Goal: Browse casually

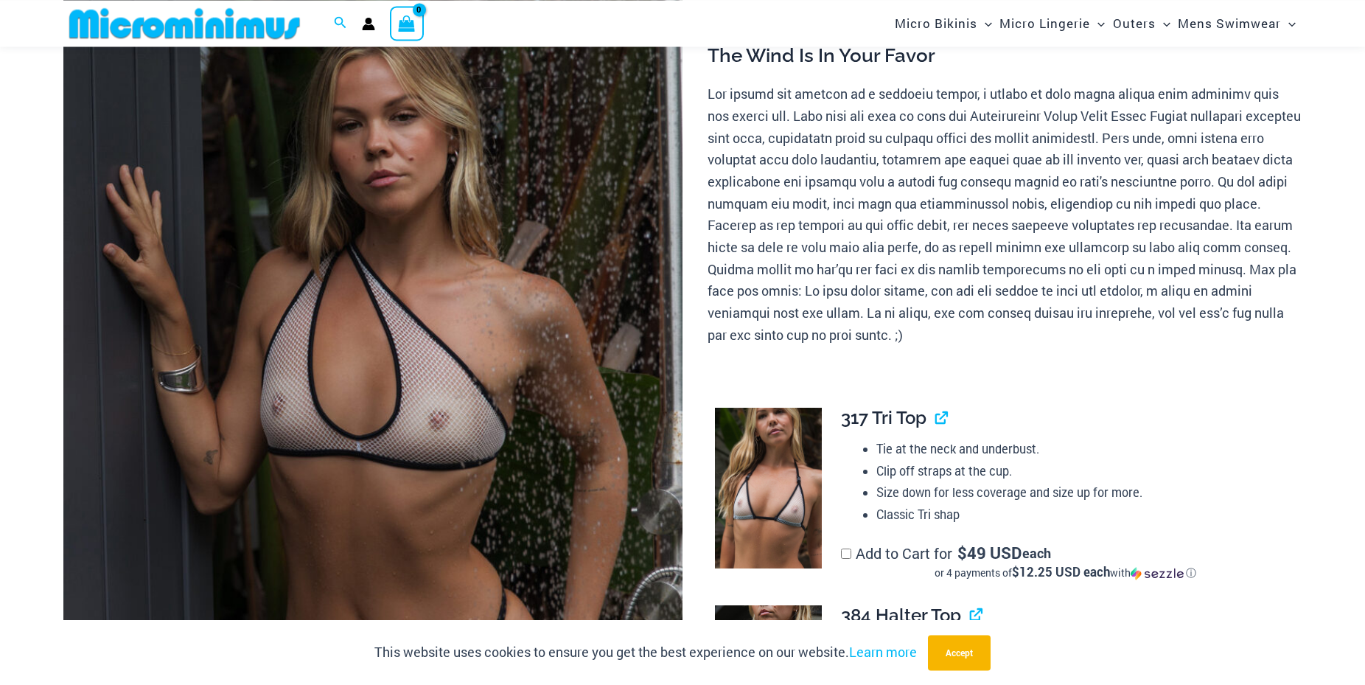
scroll to position [214, 0]
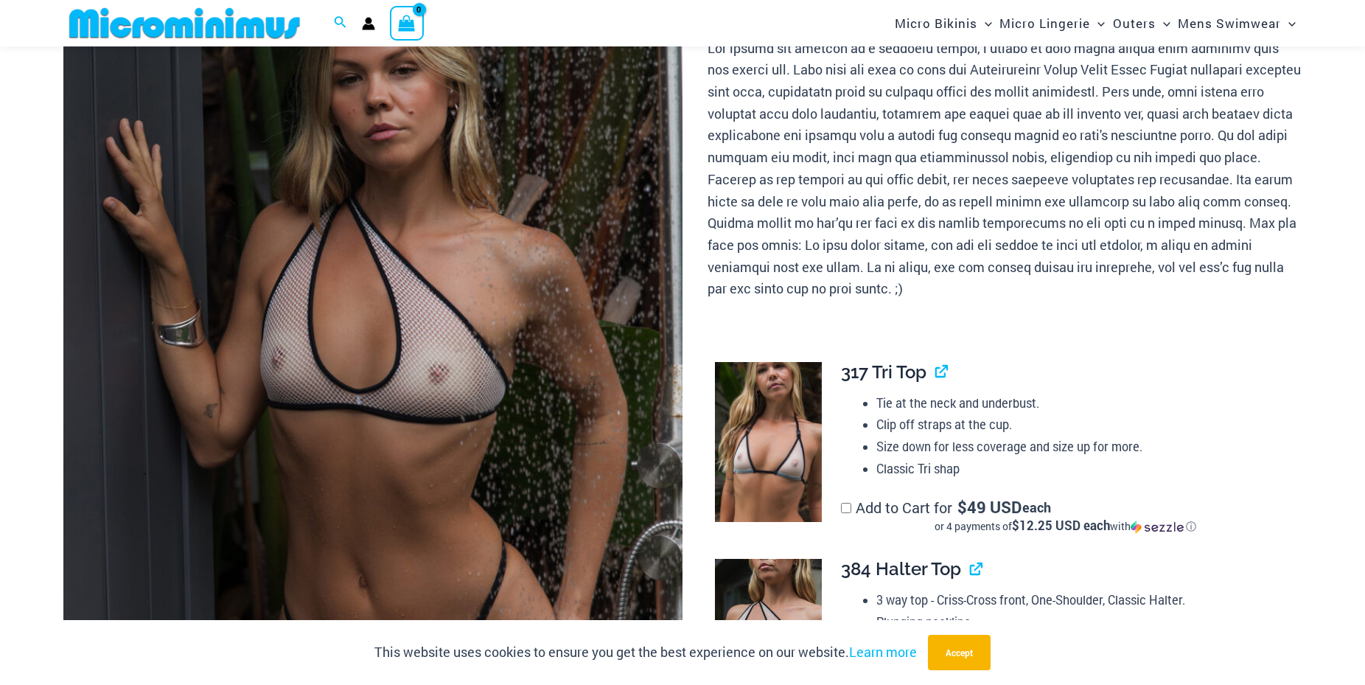
click at [425, 526] on img at bounding box center [372, 384] width 619 height 929
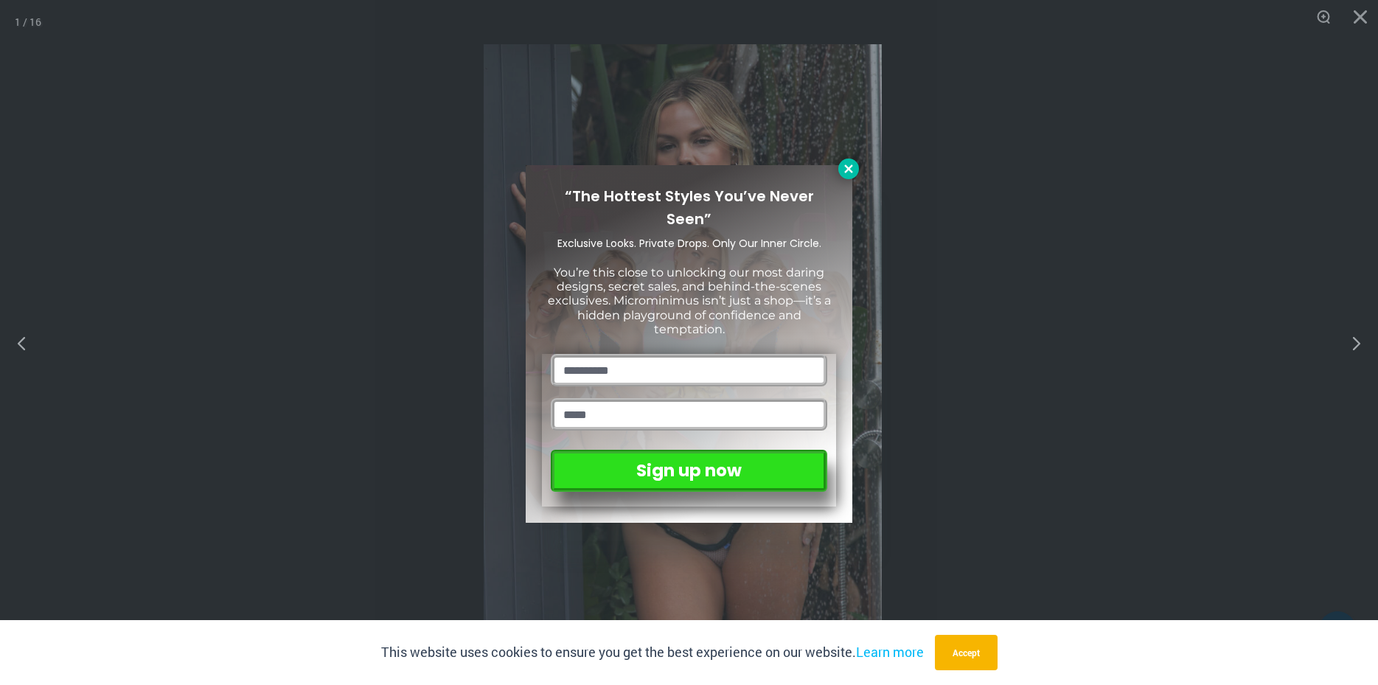
click at [840, 167] on button at bounding box center [848, 168] width 21 height 21
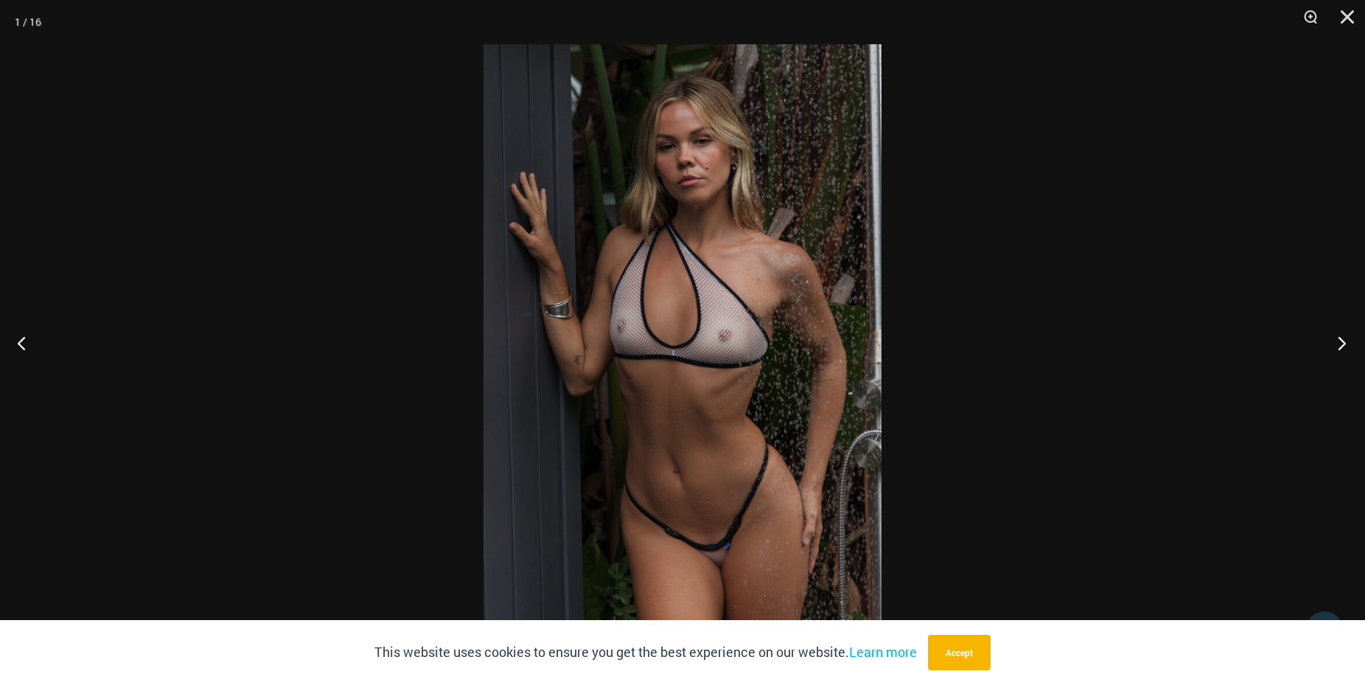
click at [1347, 345] on button "Next" at bounding box center [1337, 343] width 55 height 74
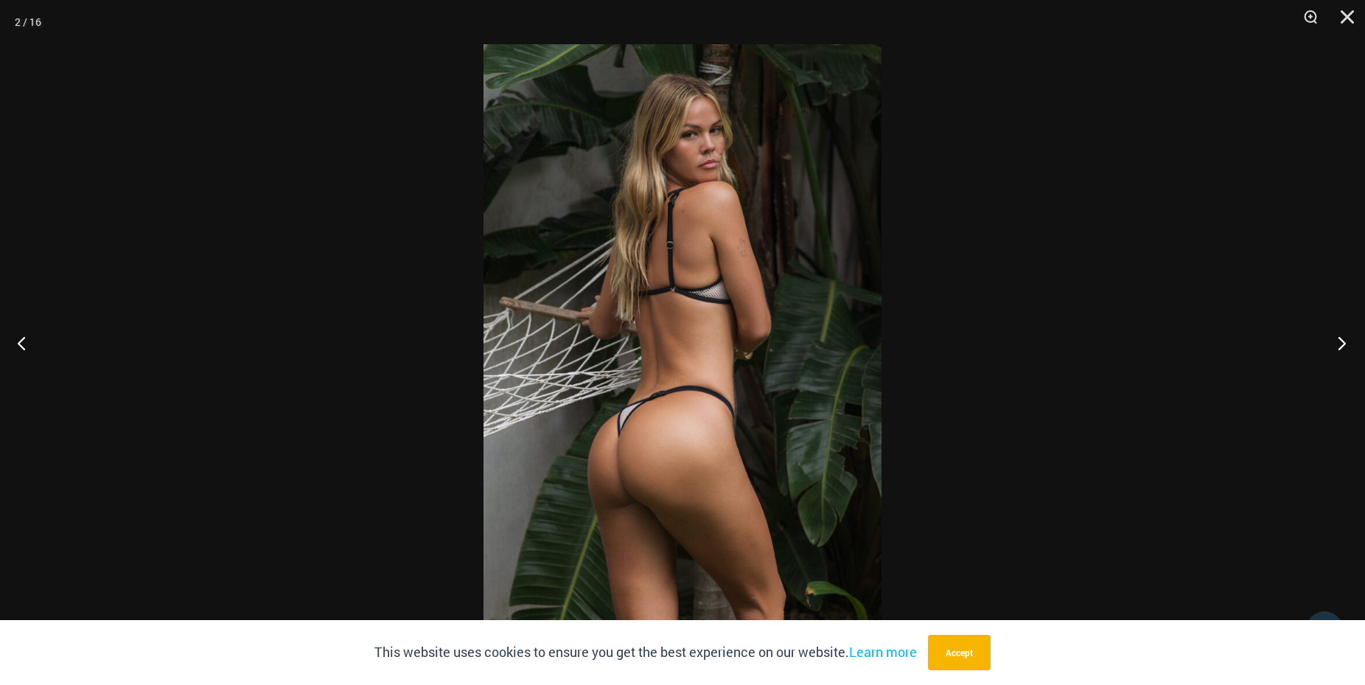
click at [1347, 344] on button "Next" at bounding box center [1337, 343] width 55 height 74
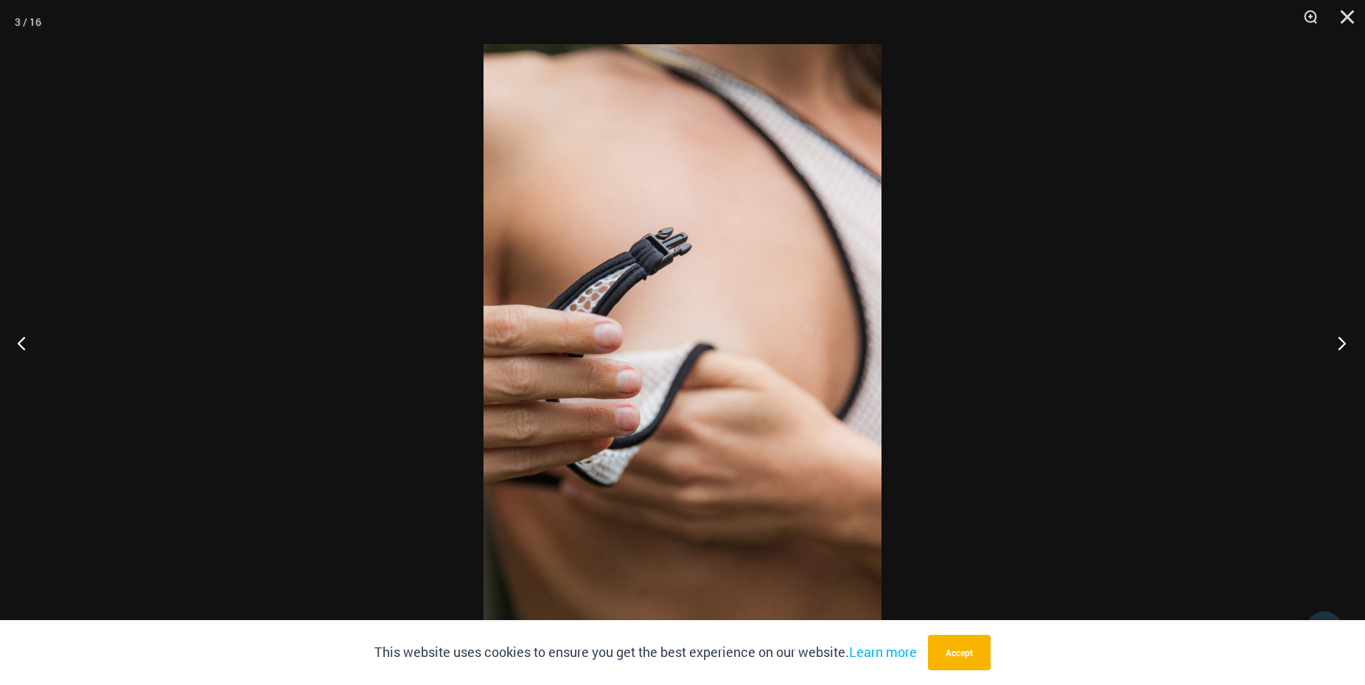
click at [1347, 343] on button "Next" at bounding box center [1337, 343] width 55 height 74
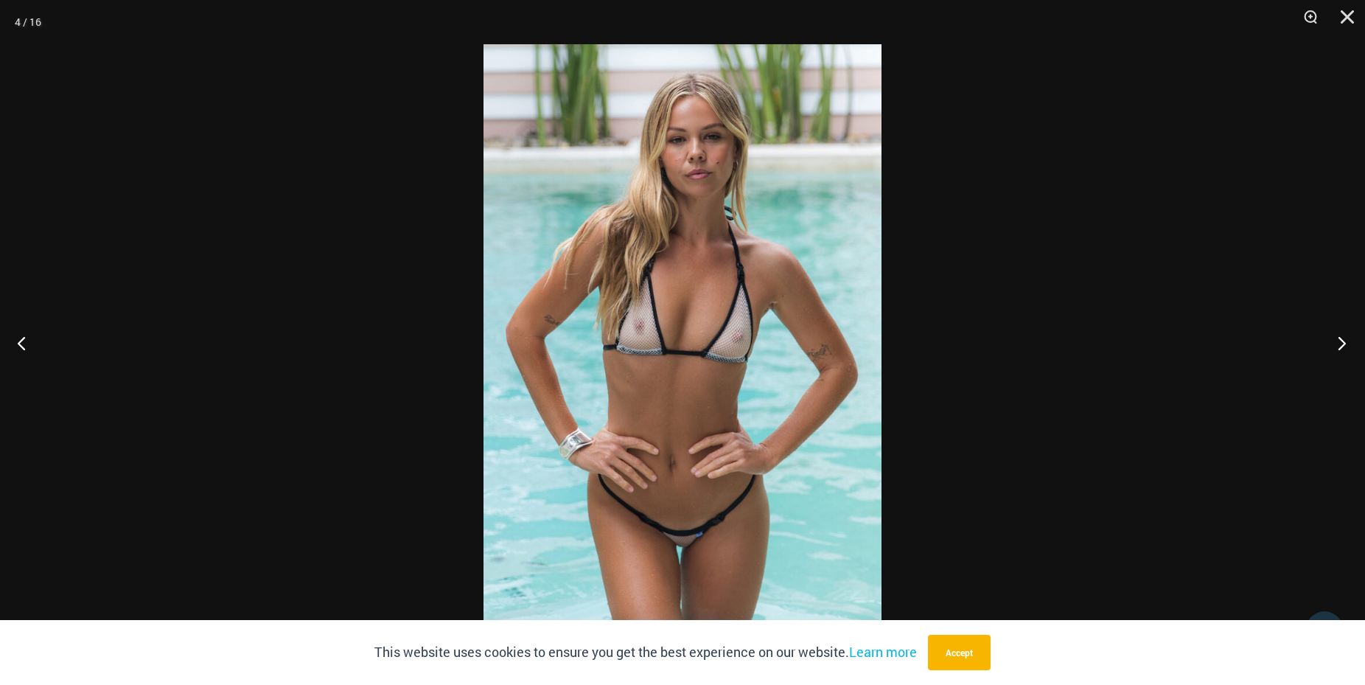
click at [1347, 343] on button "Next" at bounding box center [1337, 343] width 55 height 74
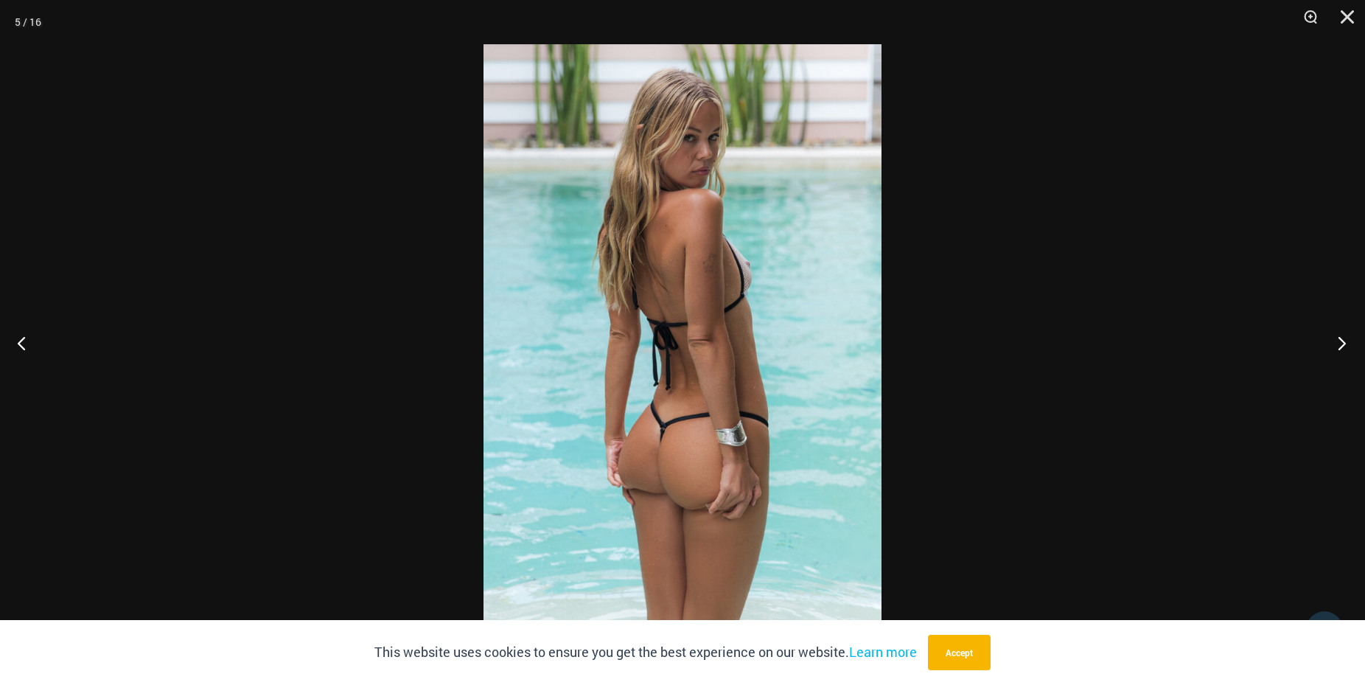
click at [1347, 343] on button "Next" at bounding box center [1337, 343] width 55 height 74
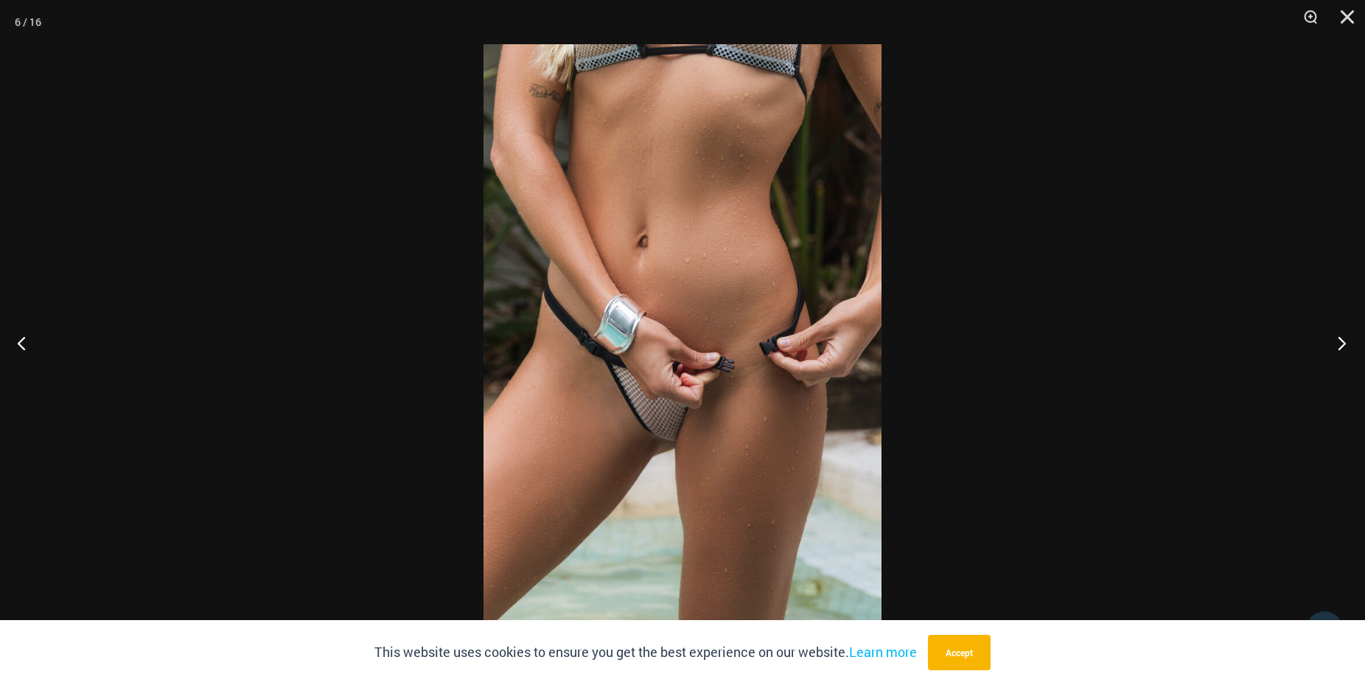
click at [1347, 341] on button "Next" at bounding box center [1337, 343] width 55 height 74
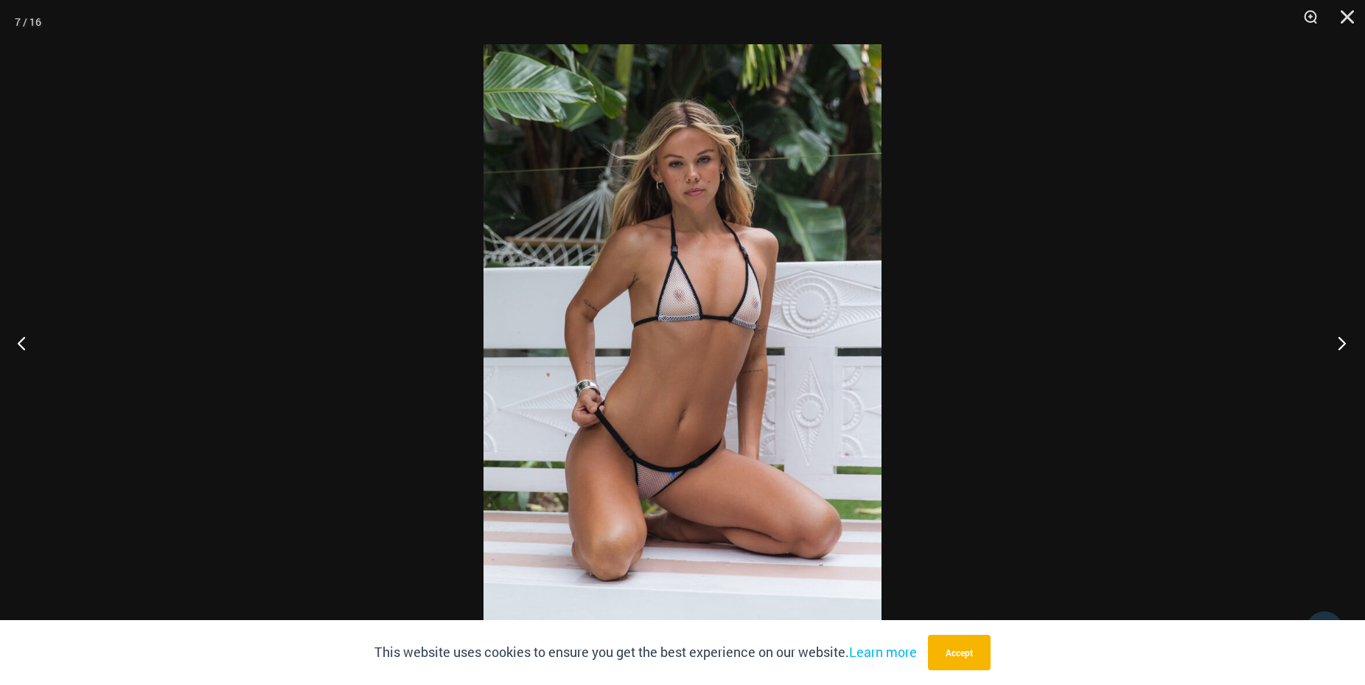
click at [1347, 341] on button "Next" at bounding box center [1337, 343] width 55 height 74
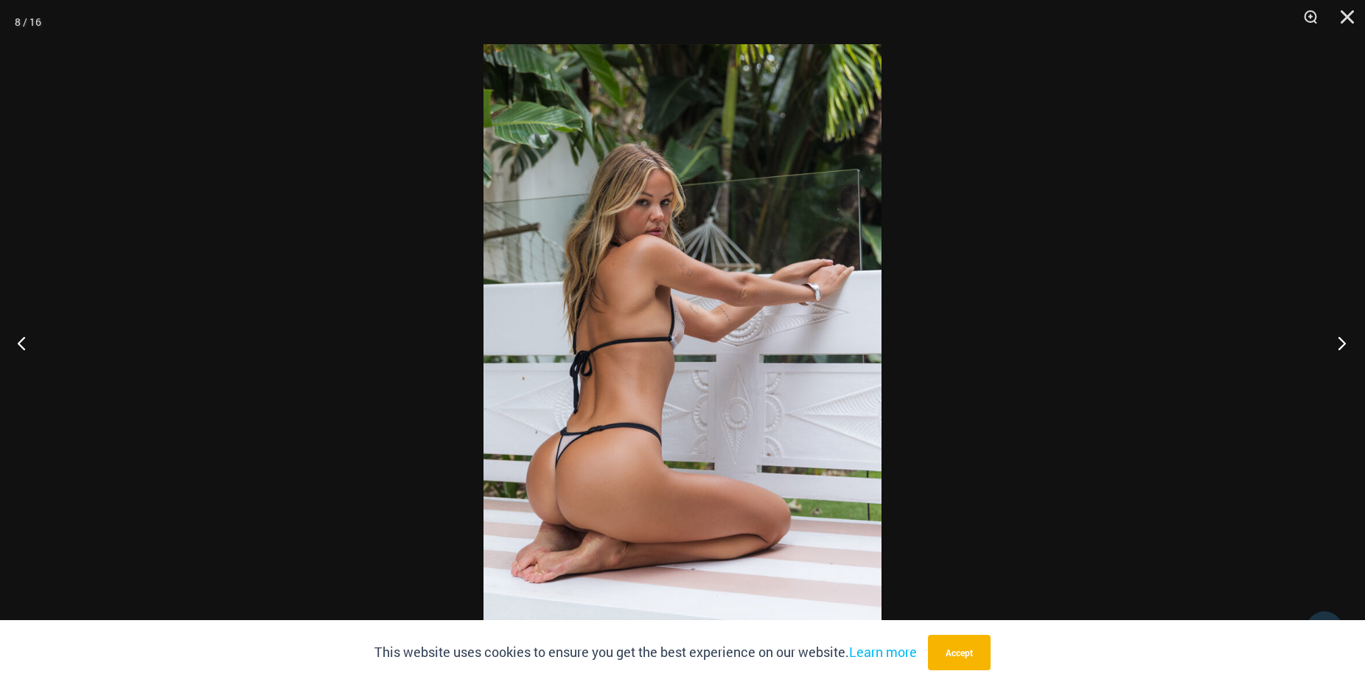
click at [1347, 341] on button "Next" at bounding box center [1337, 343] width 55 height 74
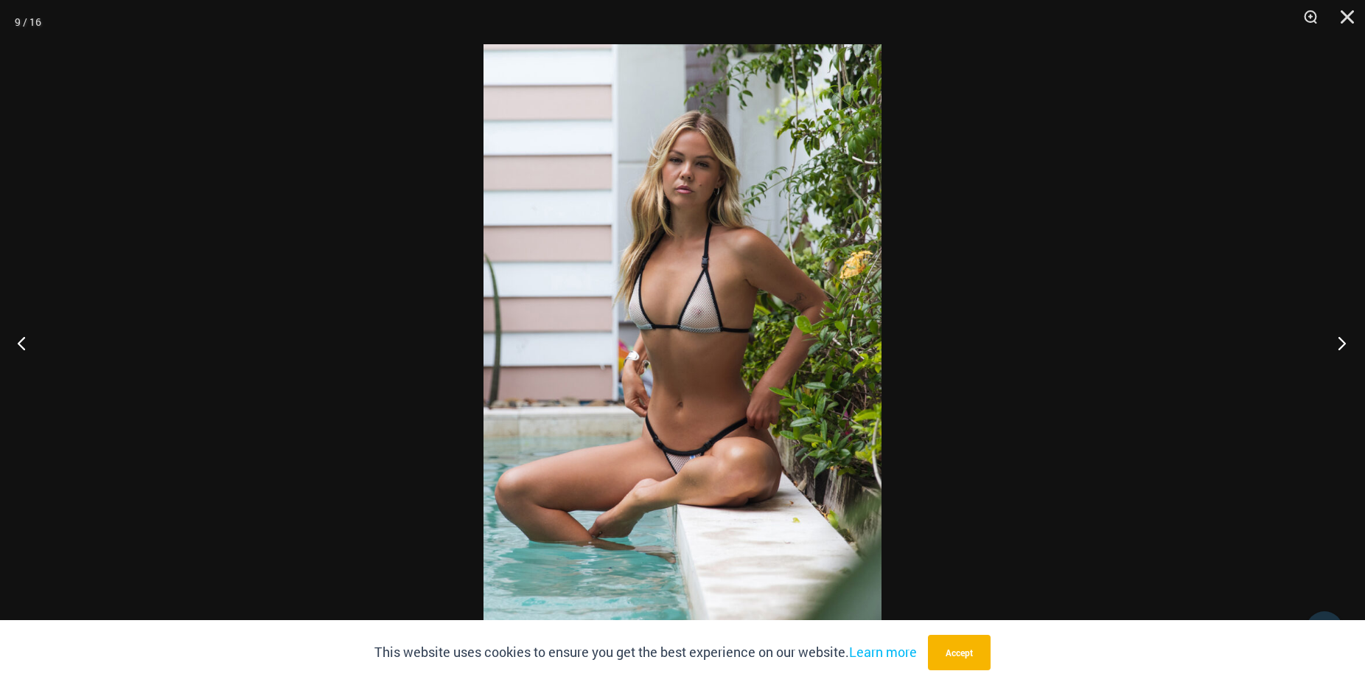
click at [1347, 338] on button "Next" at bounding box center [1337, 343] width 55 height 74
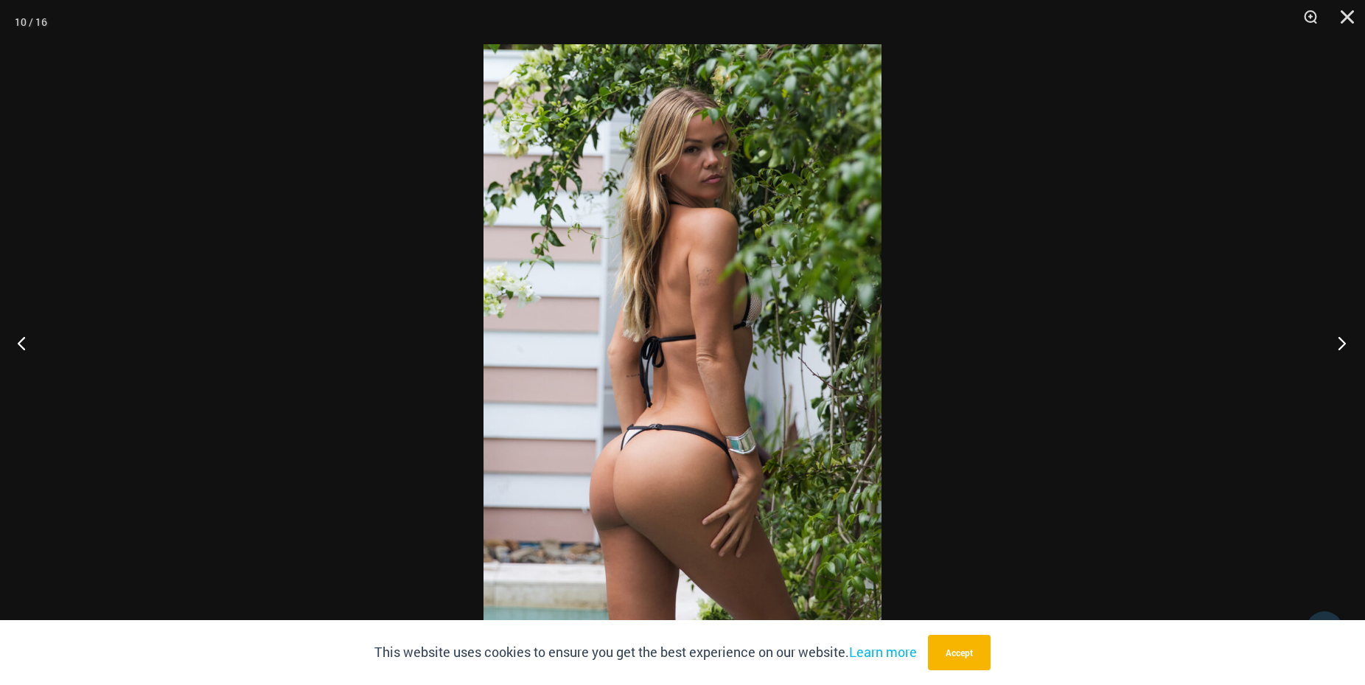
click at [1345, 335] on button "Next" at bounding box center [1337, 343] width 55 height 74
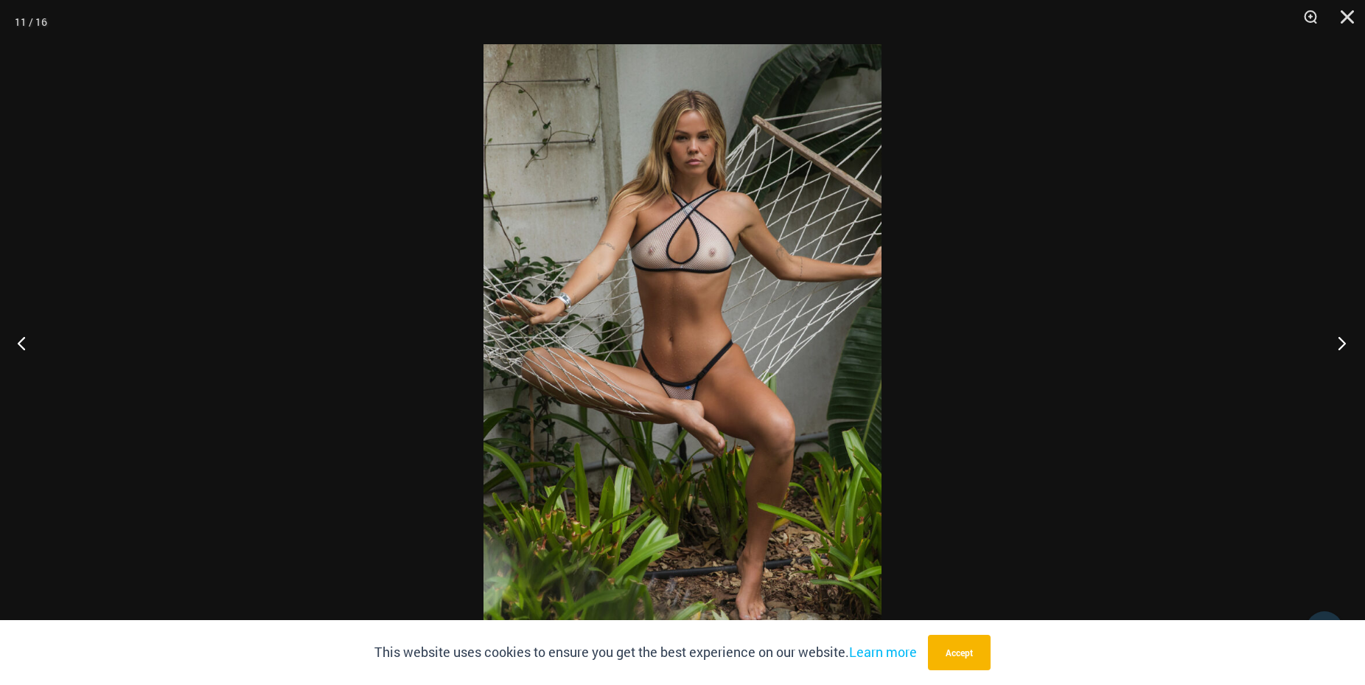
click at [1345, 335] on button "Next" at bounding box center [1337, 343] width 55 height 74
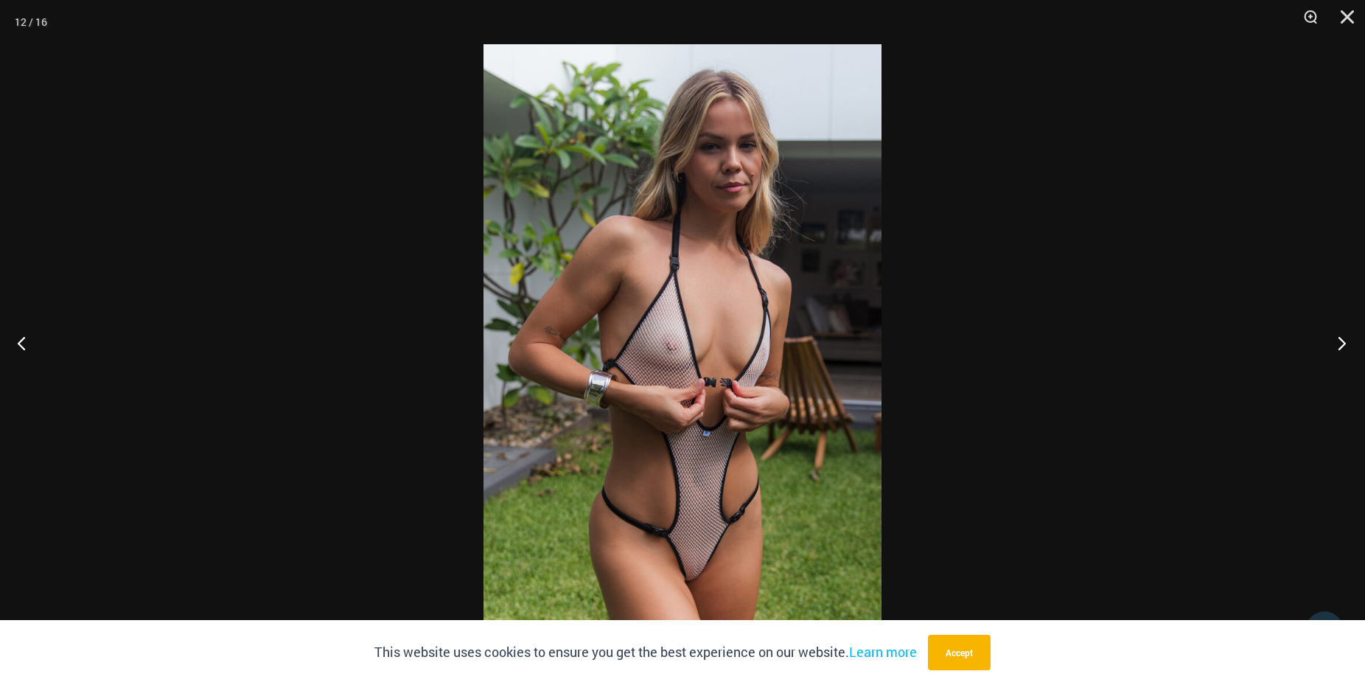
click at [1345, 335] on button "Next" at bounding box center [1337, 343] width 55 height 74
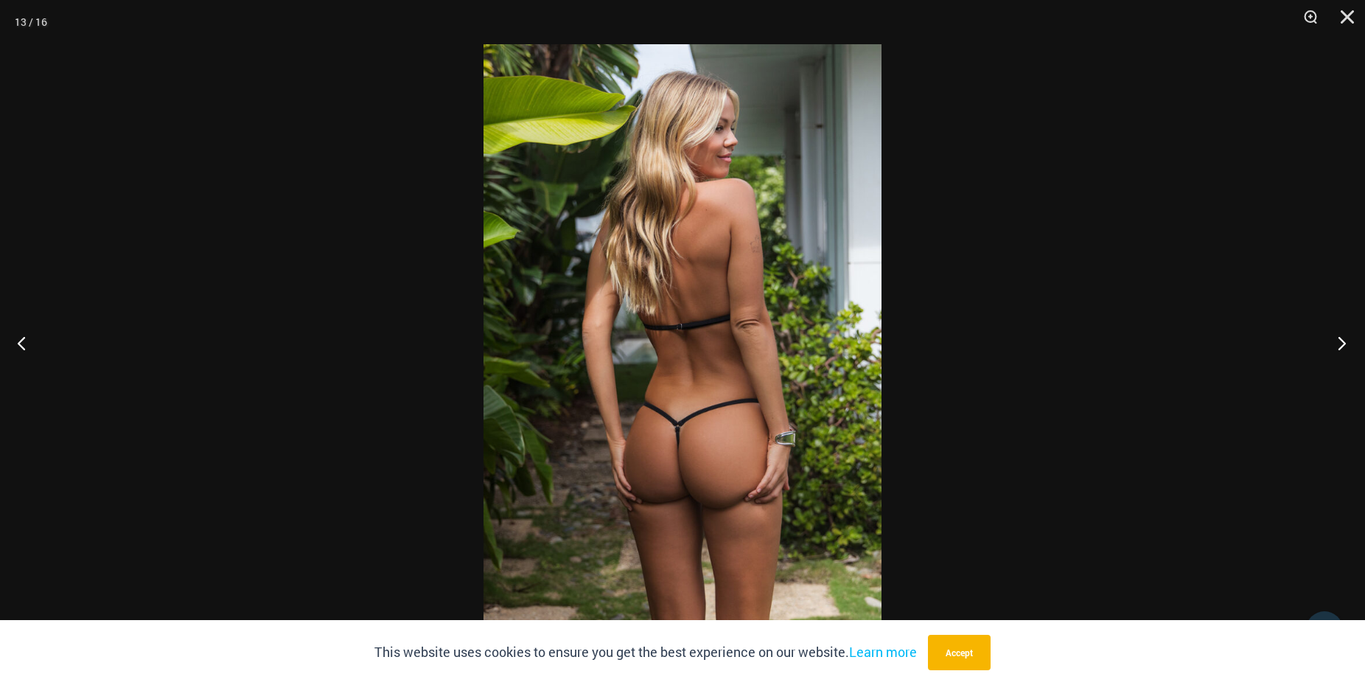
click at [1345, 335] on button "Next" at bounding box center [1337, 343] width 55 height 74
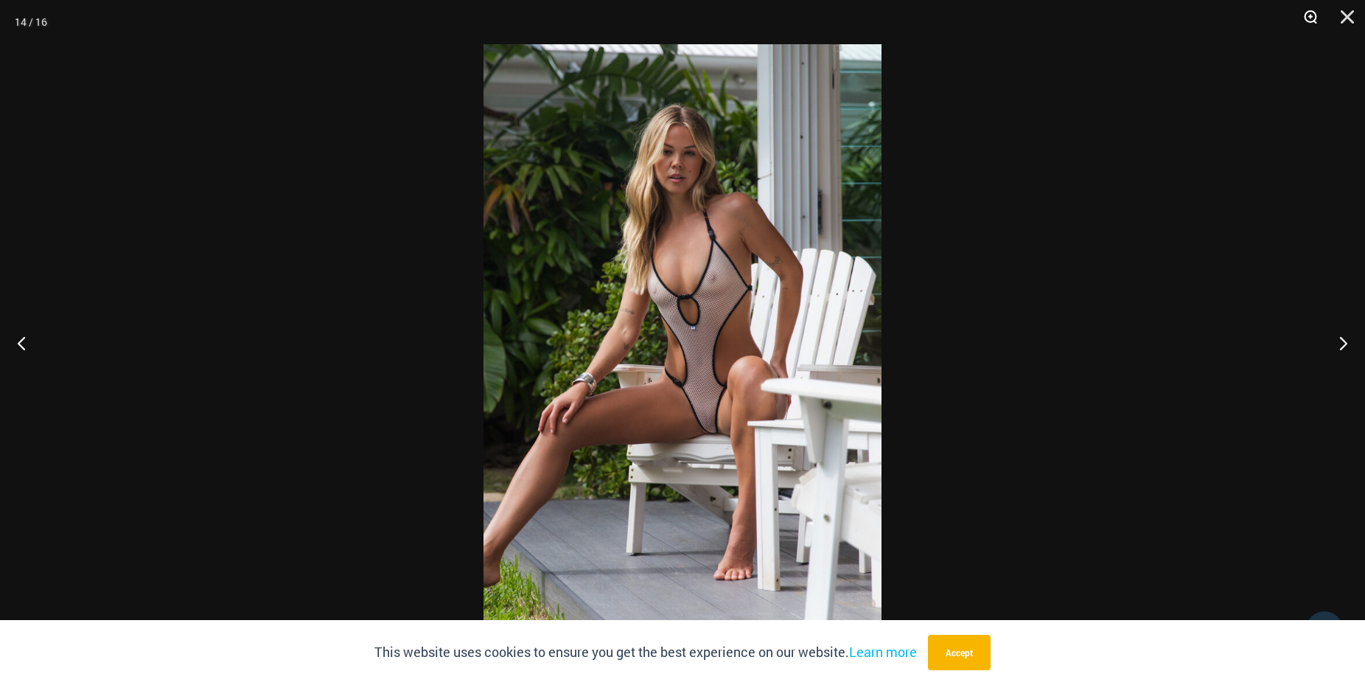
click at [1305, 13] on button "Zoom" at bounding box center [1305, 22] width 37 height 44
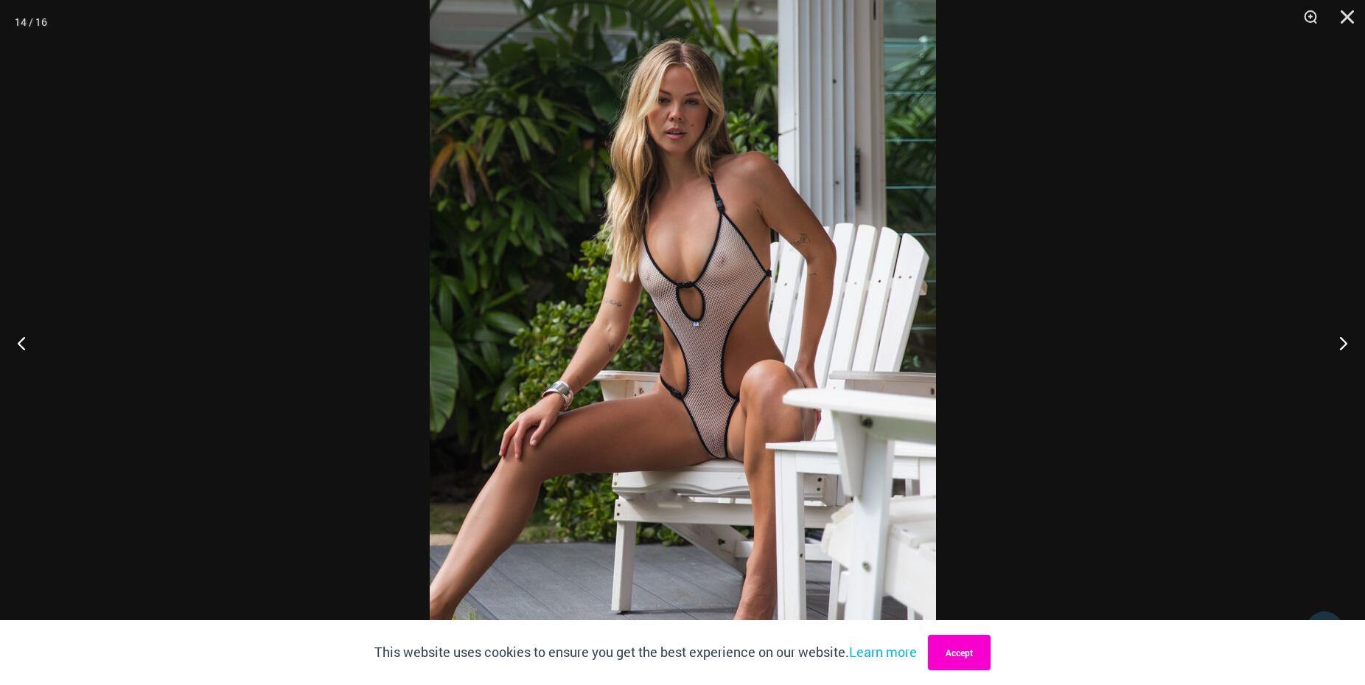
click at [967, 655] on button "Accept" at bounding box center [959, 652] width 63 height 35
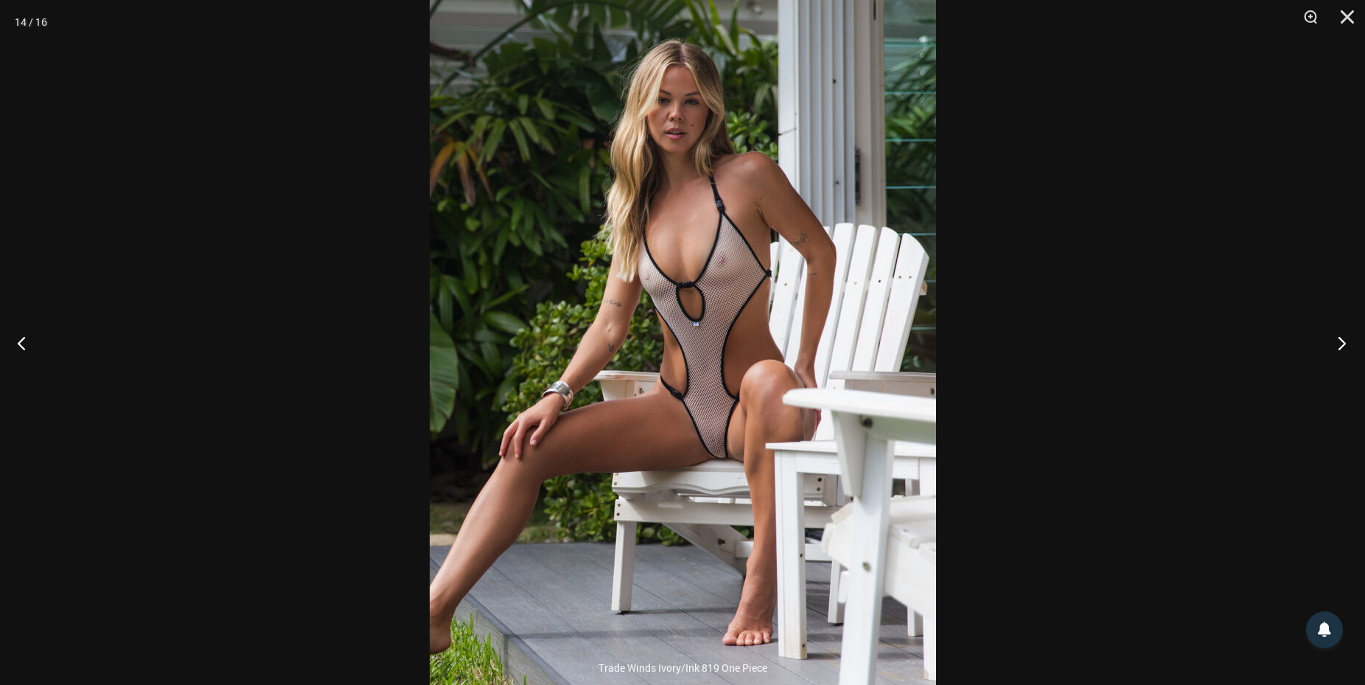
click at [1332, 341] on button "Next" at bounding box center [1337, 343] width 55 height 74
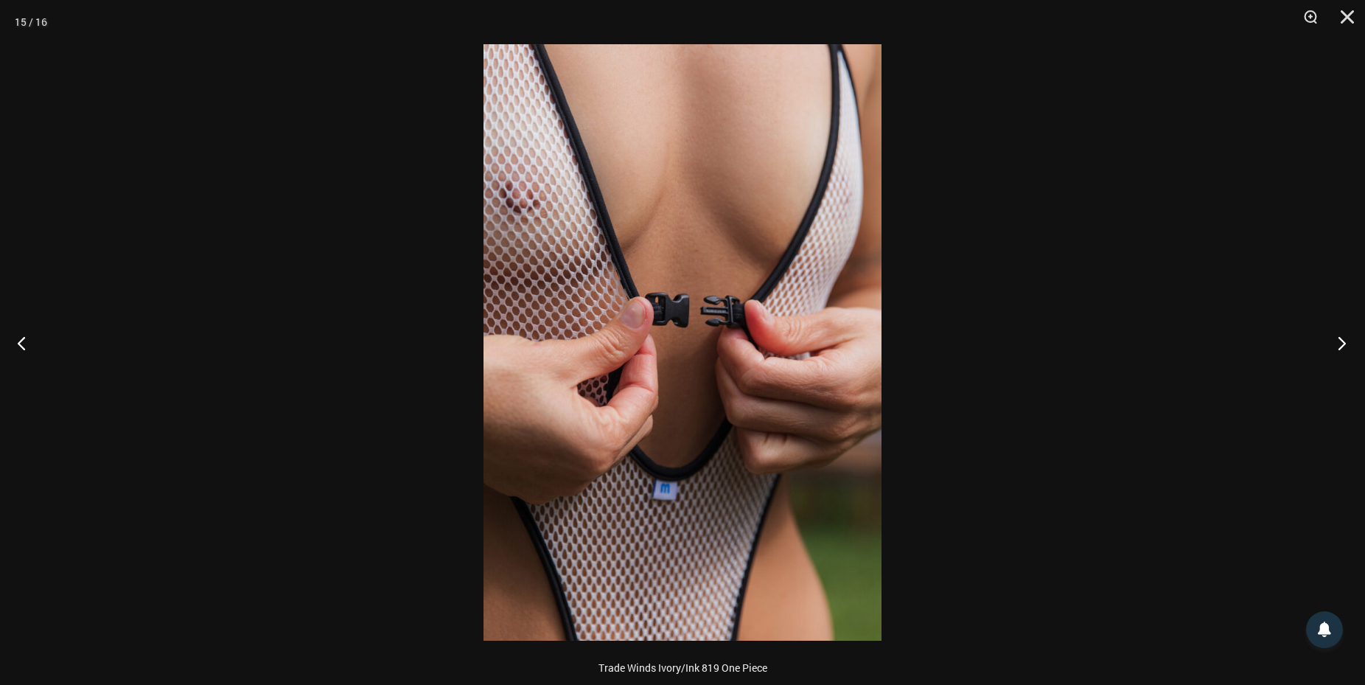
click at [1317, 335] on button "Next" at bounding box center [1337, 343] width 55 height 74
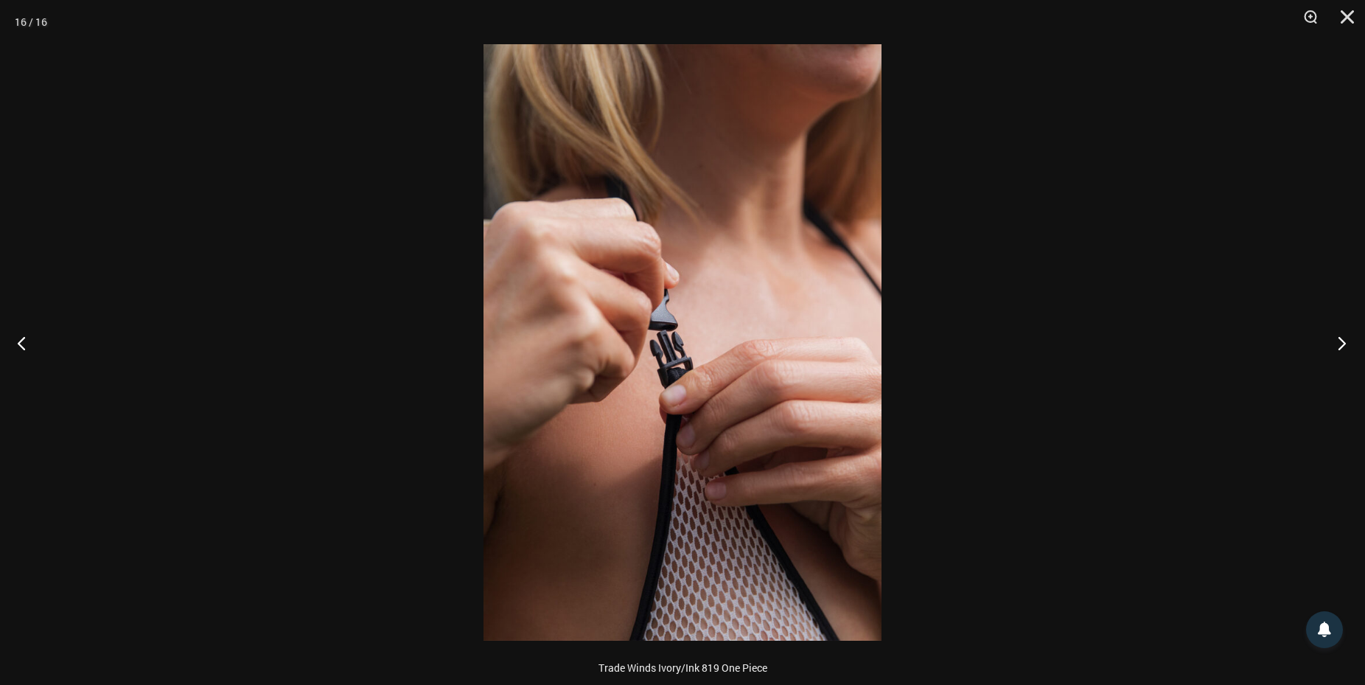
click at [1317, 335] on button "Next" at bounding box center [1337, 343] width 55 height 74
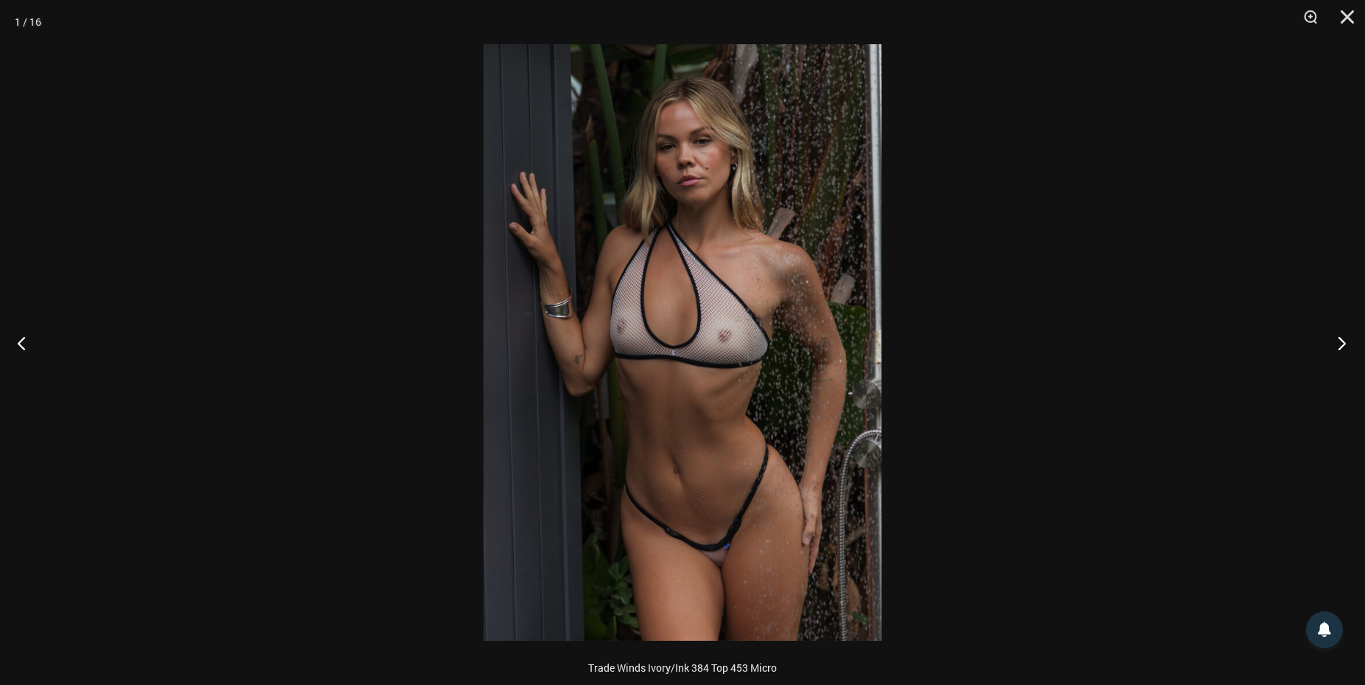
click at [1317, 335] on button "Next" at bounding box center [1337, 343] width 55 height 74
